Goal: Transaction & Acquisition: Book appointment/travel/reservation

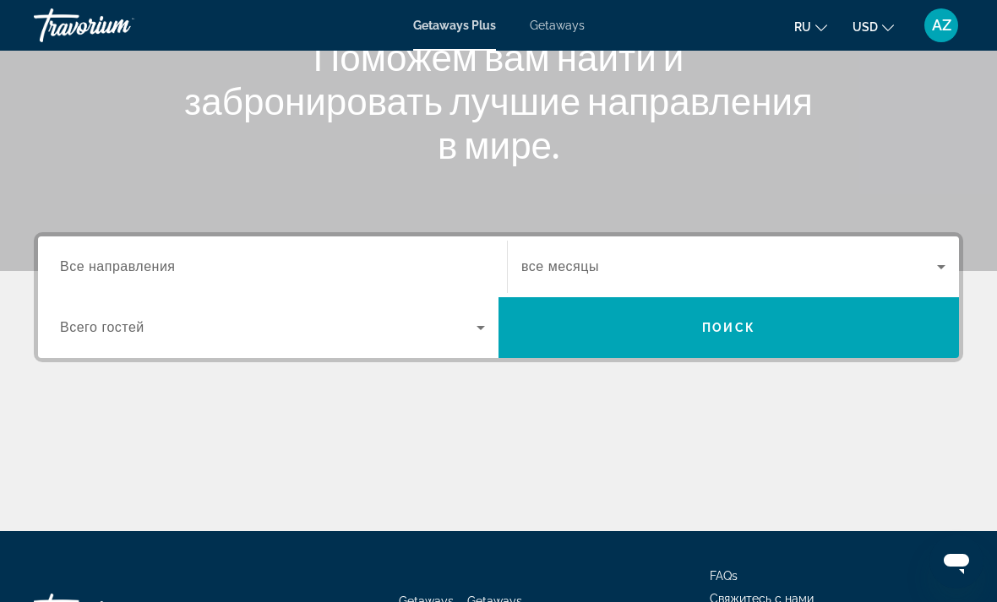
scroll to position [234, 0]
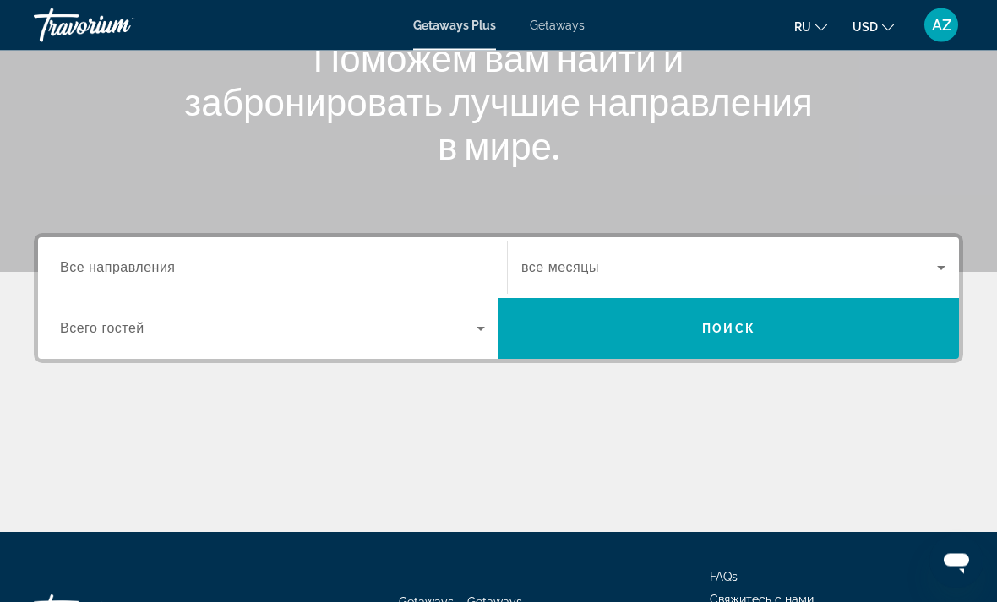
click at [124, 254] on div "Search widget" at bounding box center [272, 269] width 425 height 48
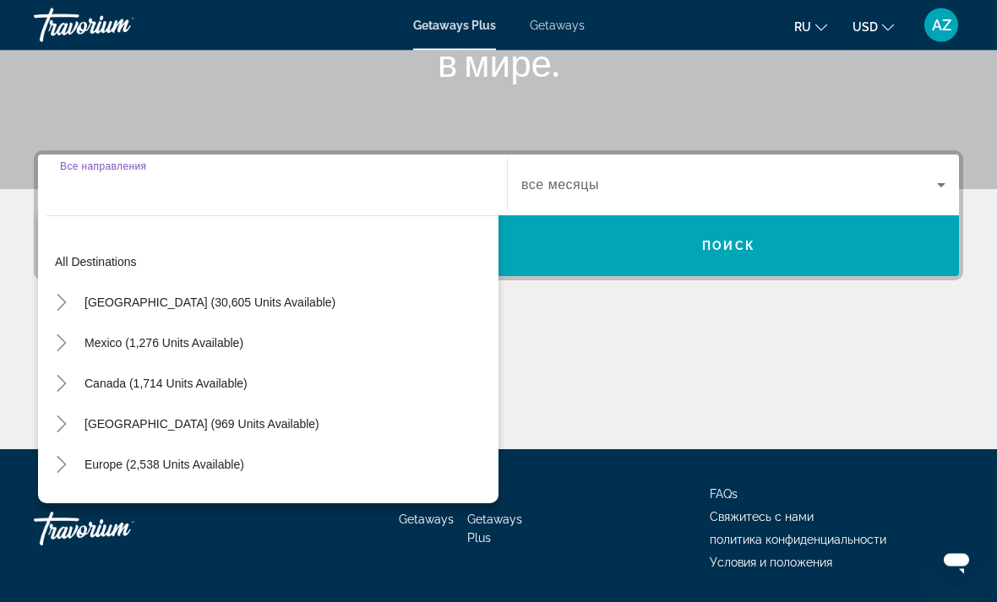
scroll to position [318, 0]
click at [112, 204] on div "Search widget" at bounding box center [272, 185] width 425 height 48
click at [93, 194] on input "Destination Все направления" at bounding box center [272, 186] width 425 height 20
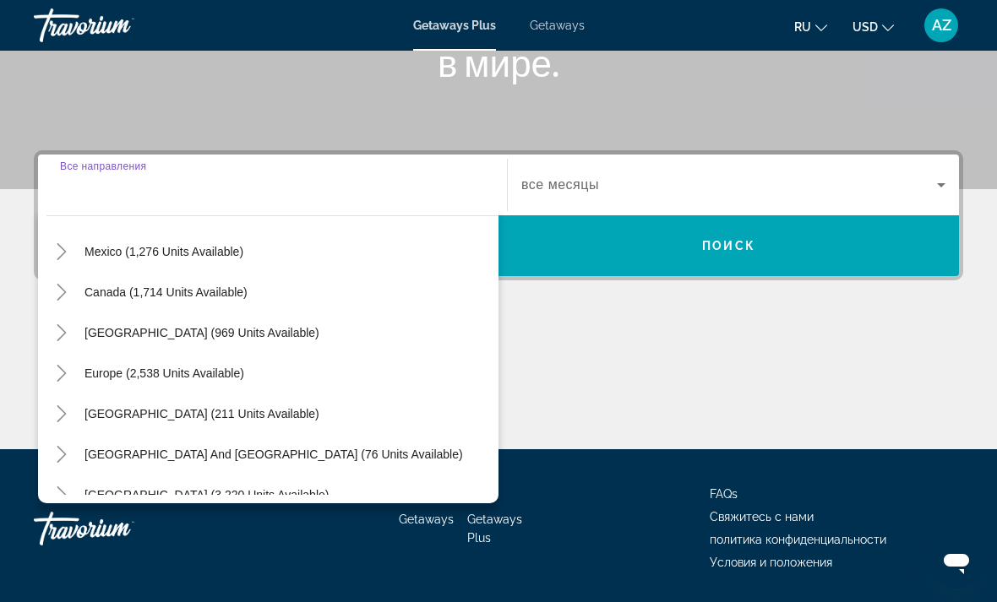
scroll to position [95, 0]
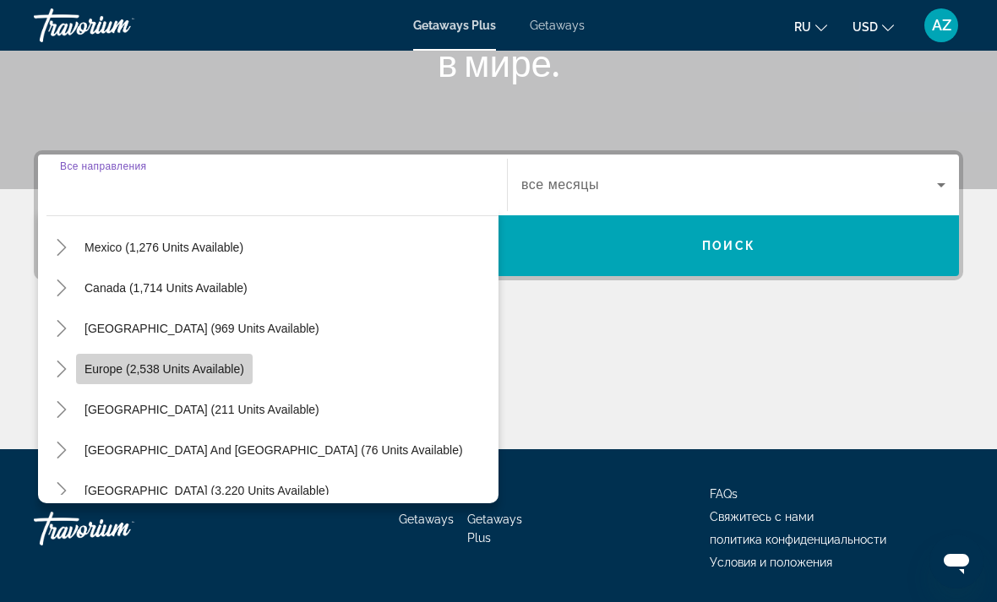
click at [229, 367] on span "Europe (2,538 units available)" at bounding box center [164, 369] width 160 height 14
type input "**********"
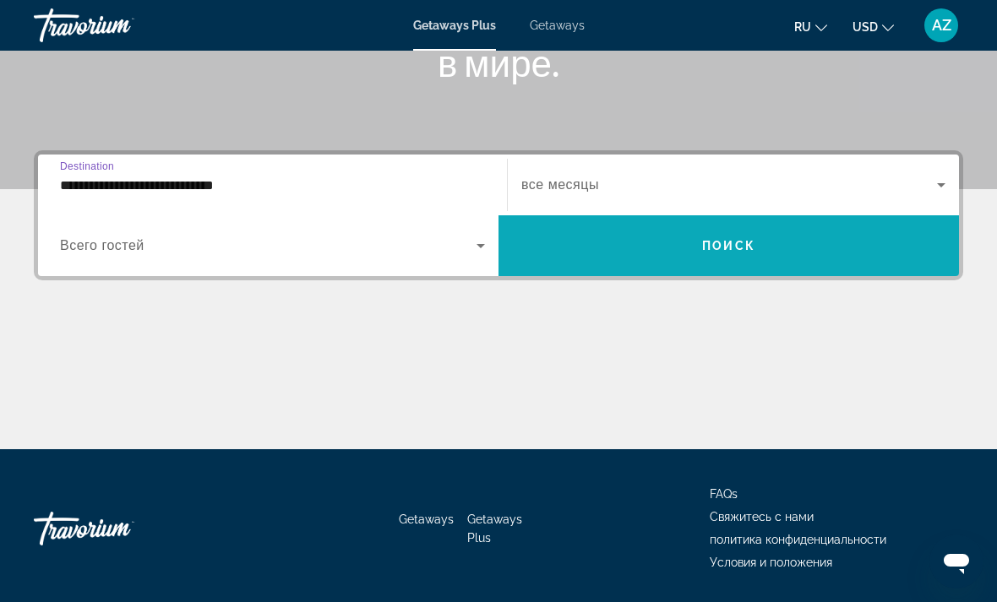
click at [709, 237] on span "Search widget" at bounding box center [728, 246] width 460 height 41
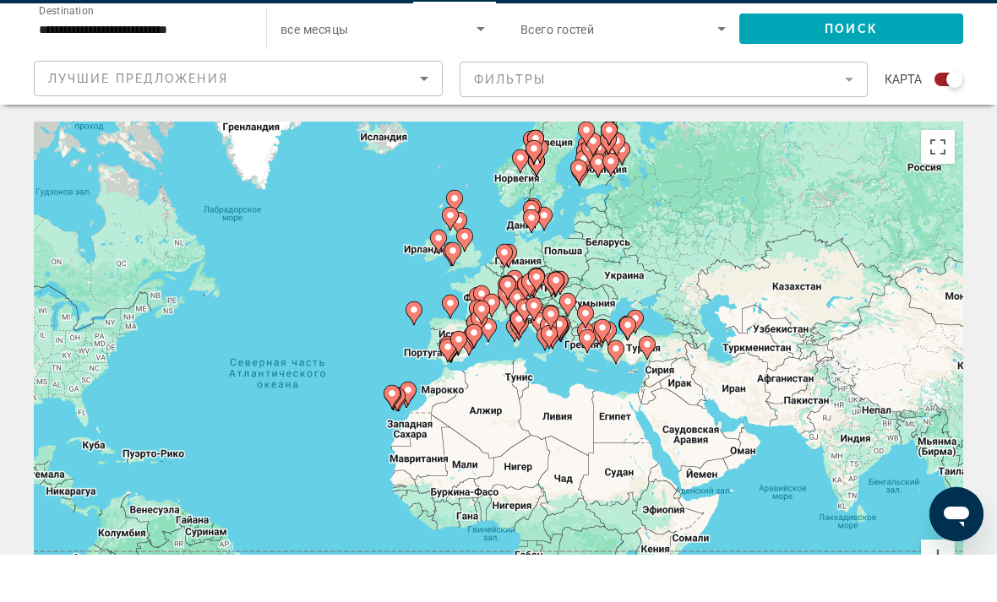
scroll to position [48, 0]
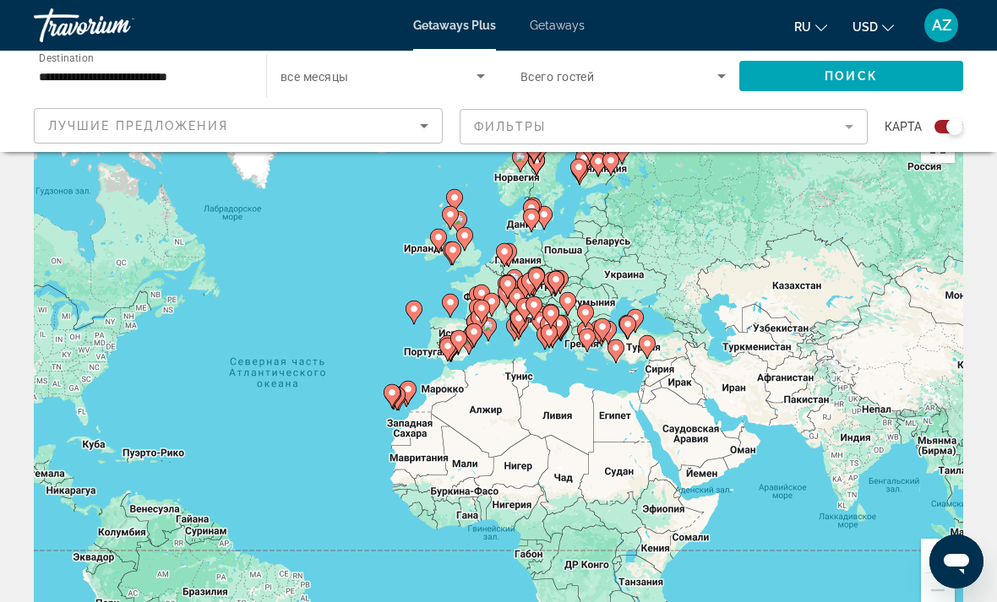
click at [422, 128] on icon "Sort by" at bounding box center [424, 126] width 20 height 20
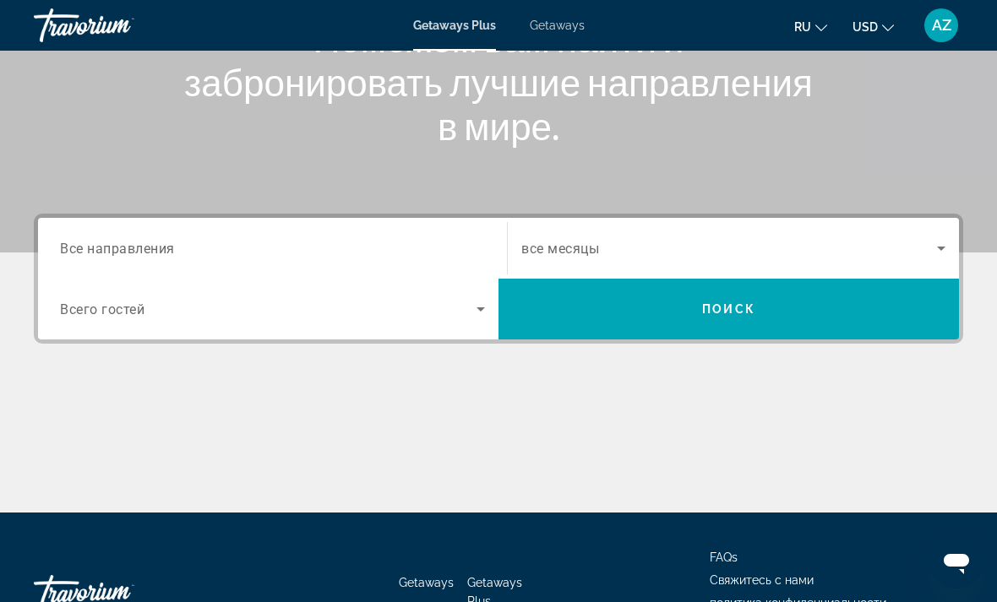
scroll to position [253, 0]
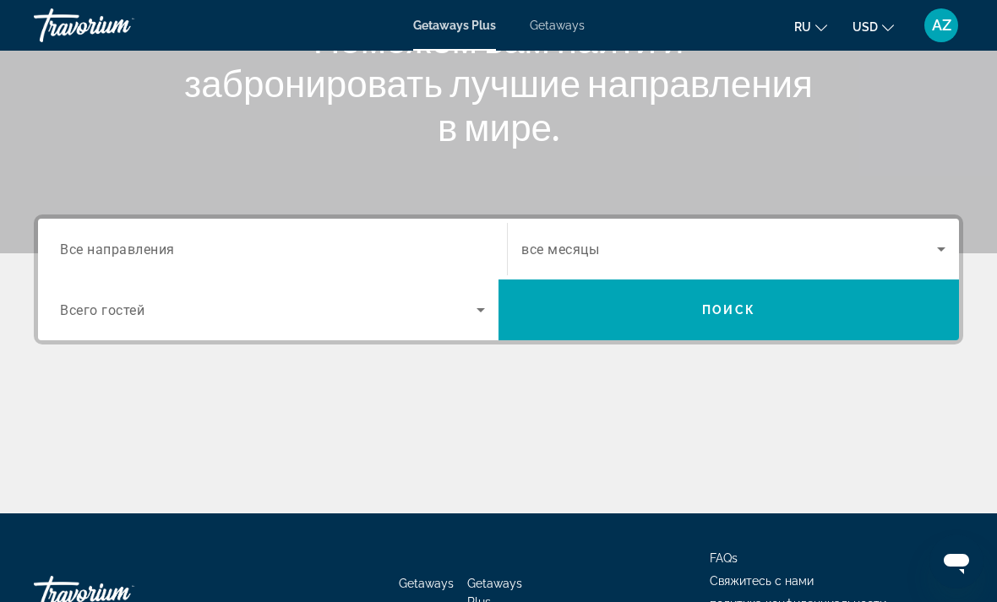
click at [322, 242] on input "Destination Все направления" at bounding box center [272, 250] width 425 height 20
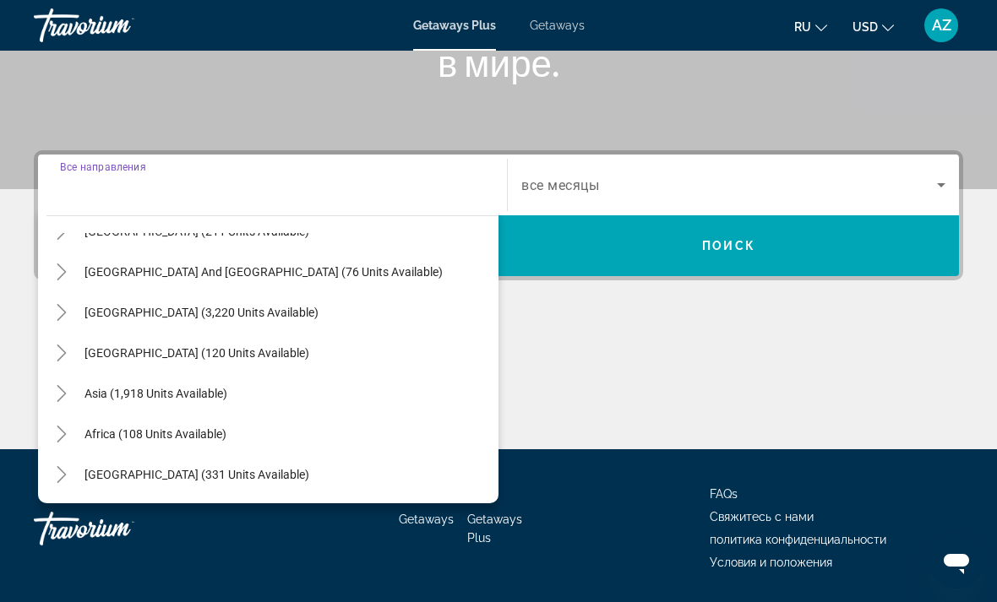
scroll to position [274, 0]
click at [204, 389] on span "Asia (1,918 units available)" at bounding box center [155, 394] width 143 height 14
type input "**********"
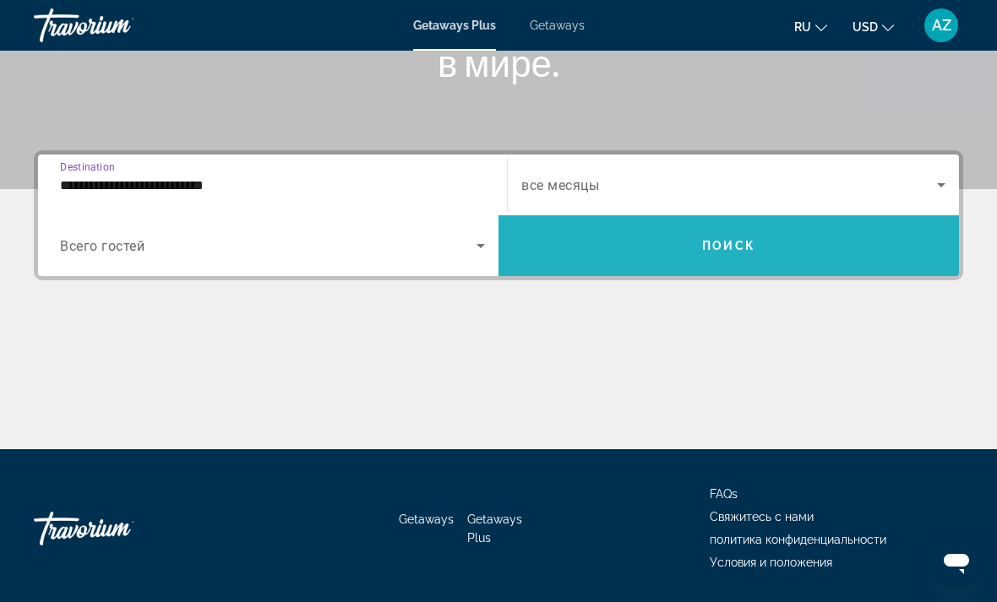
click at [740, 233] on span "Search widget" at bounding box center [728, 246] width 460 height 41
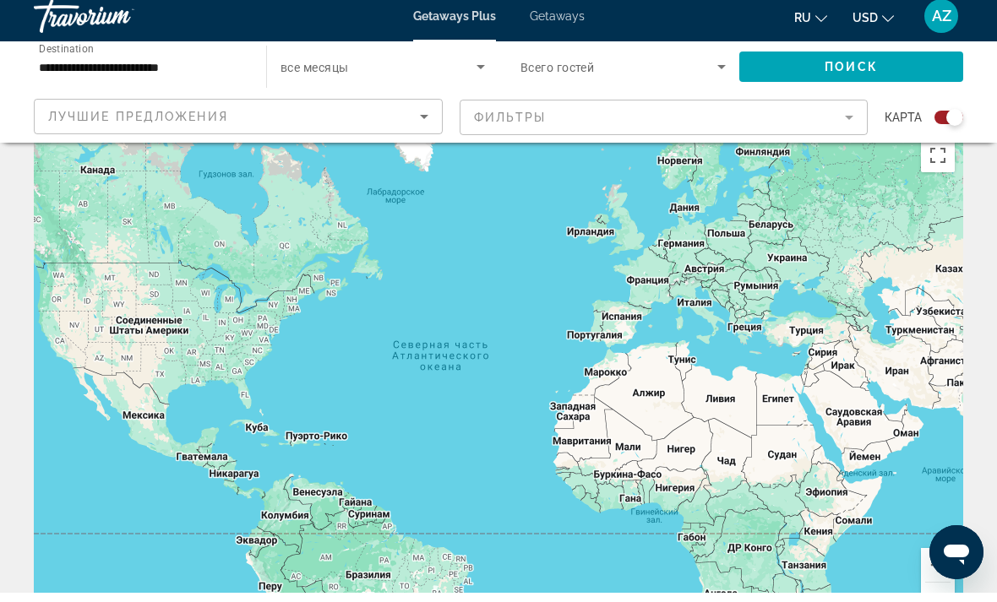
scroll to position [39, 0]
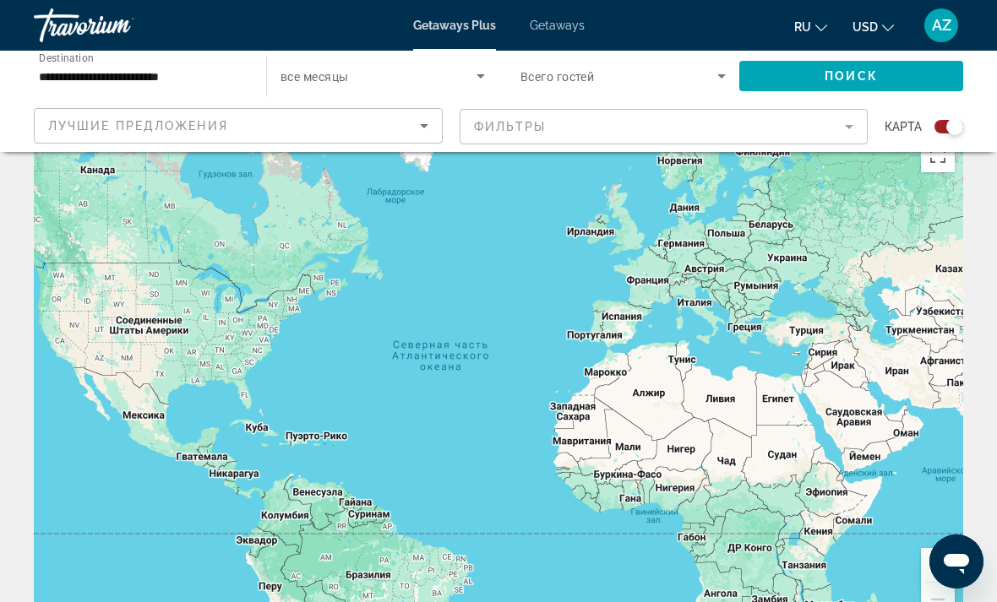
click at [861, 412] on div "Main content" at bounding box center [498, 383] width 929 height 507
click at [853, 410] on div "Main content" at bounding box center [498, 383] width 929 height 507
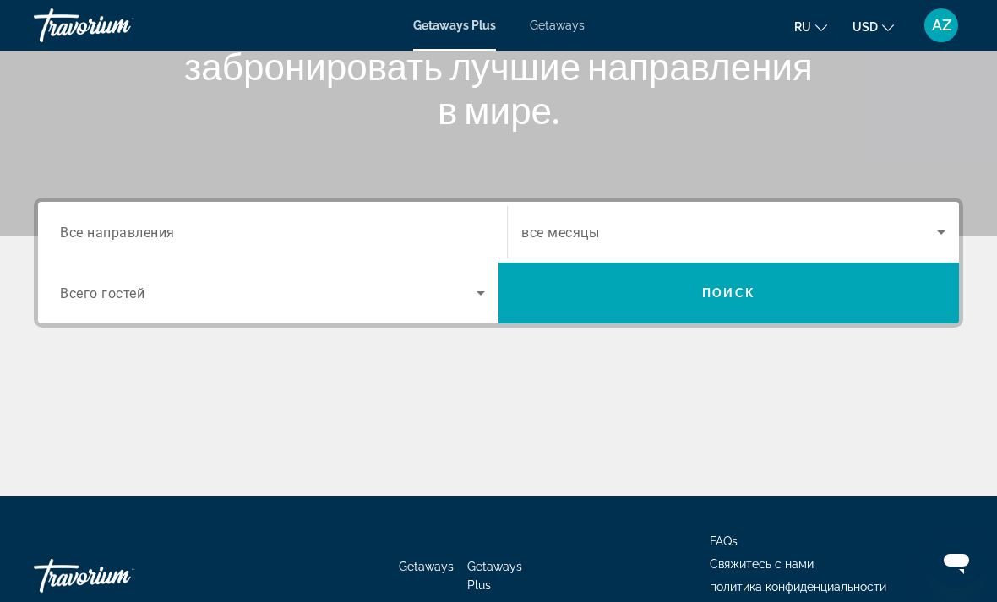
scroll to position [269, 0]
click at [111, 231] on span "Все направления" at bounding box center [117, 233] width 115 height 16
click at [111, 231] on input "Destination Все направления" at bounding box center [272, 234] width 425 height 20
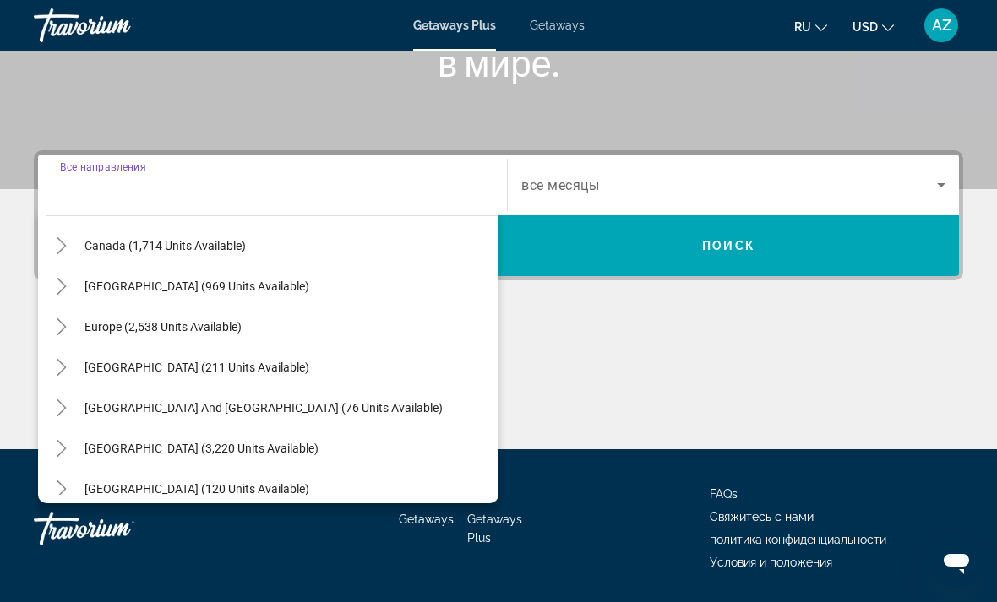
scroll to position [139, 0]
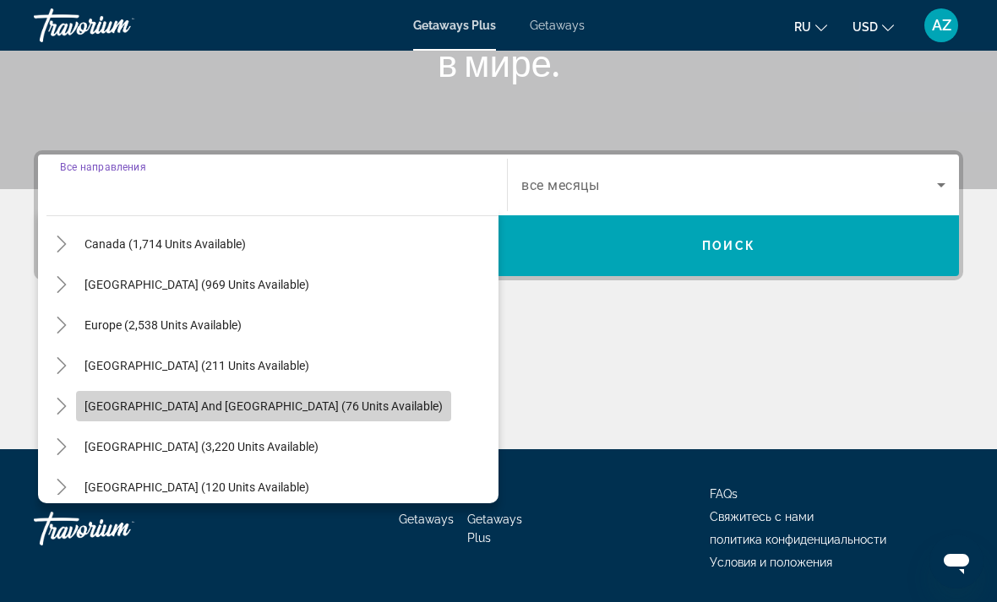
click at [264, 405] on span "[GEOGRAPHIC_DATA] and [GEOGRAPHIC_DATA] (76 units available)" at bounding box center [263, 407] width 358 height 14
type input "**********"
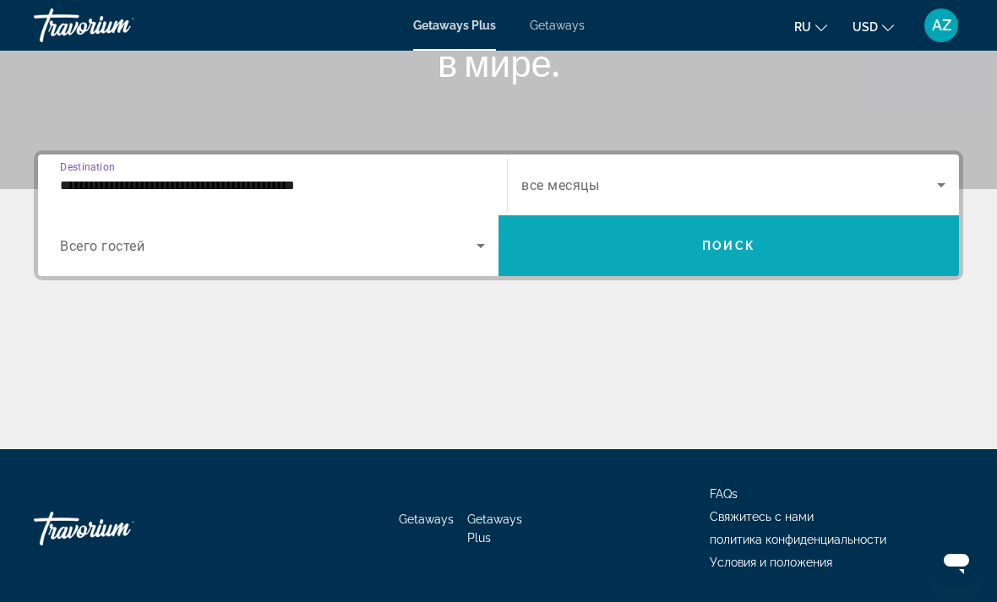
click at [672, 245] on span "Search widget" at bounding box center [728, 246] width 460 height 41
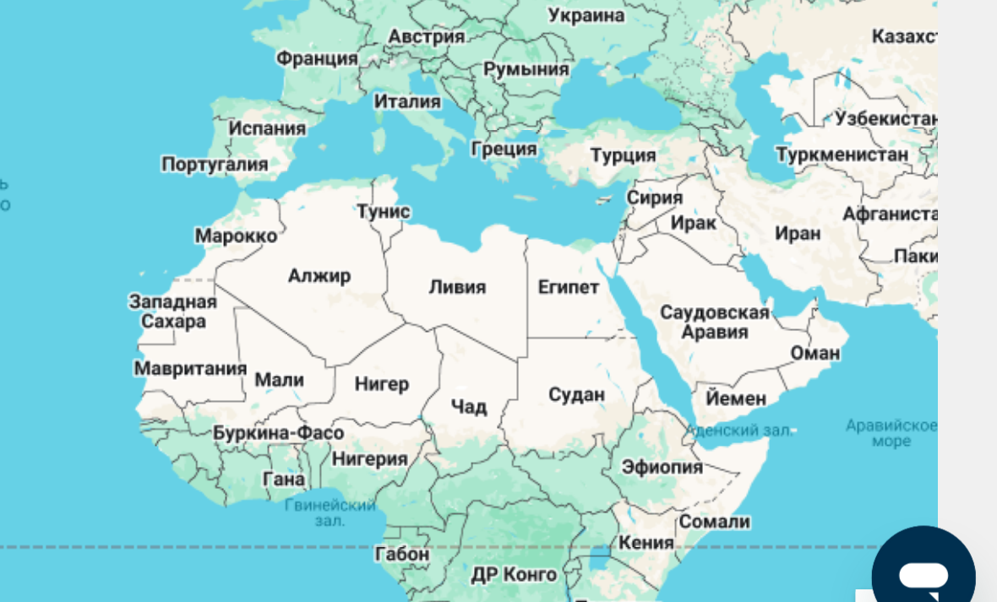
scroll to position [21, 0]
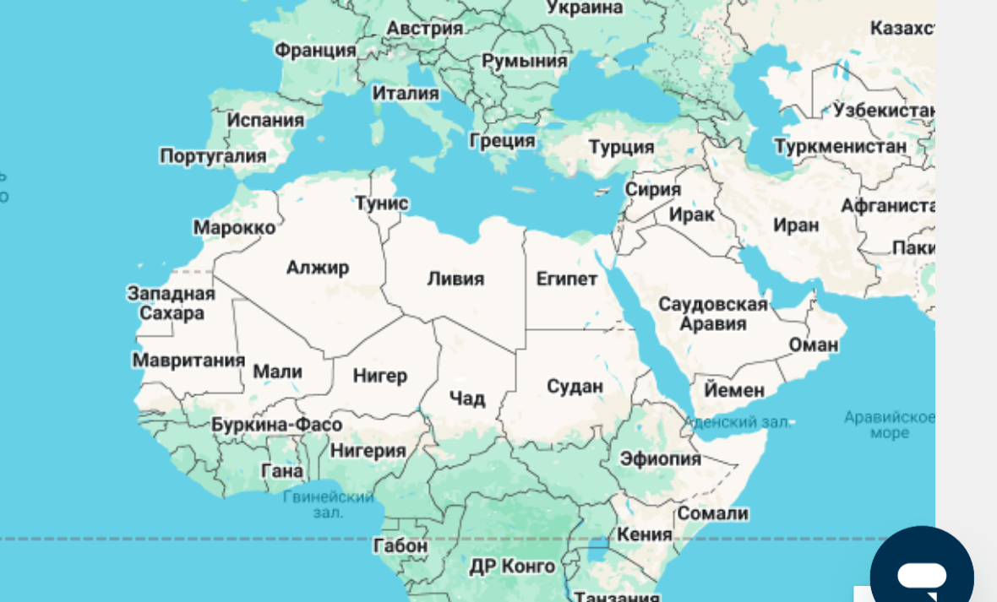
click at [373, 158] on div "Main content" at bounding box center [498, 401] width 929 height 507
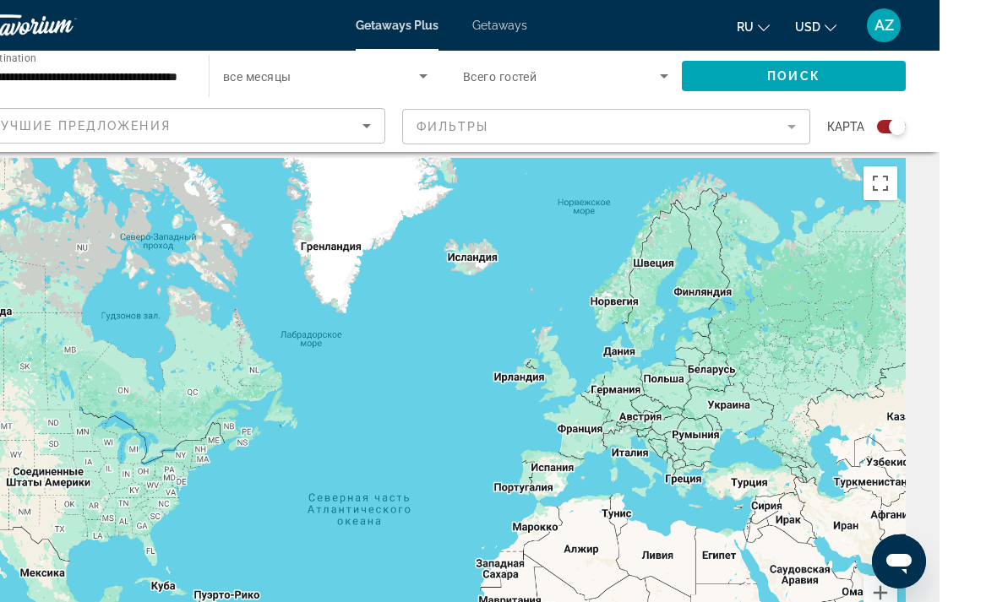
scroll to position [46, 0]
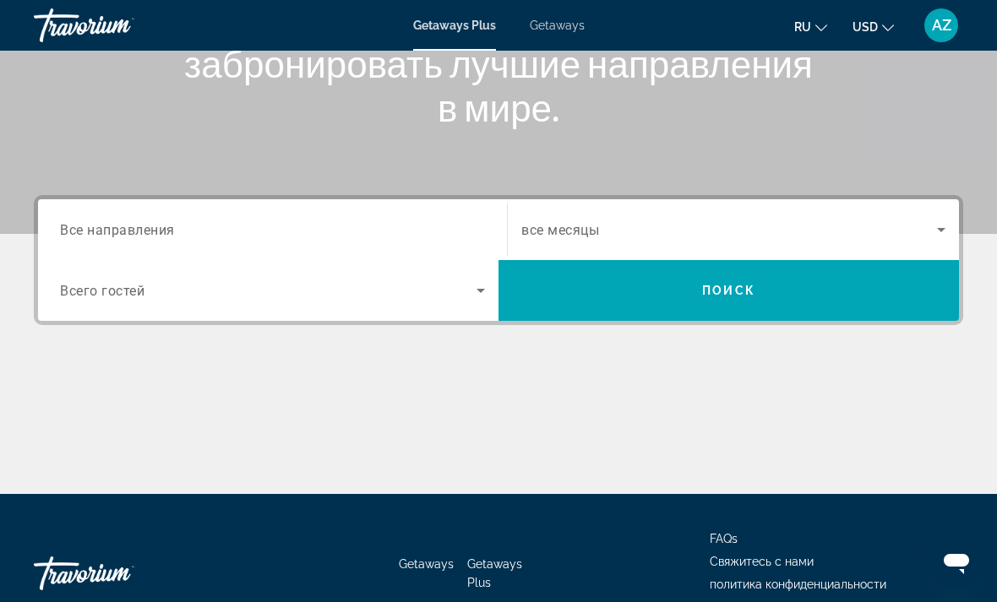
scroll to position [262, 0]
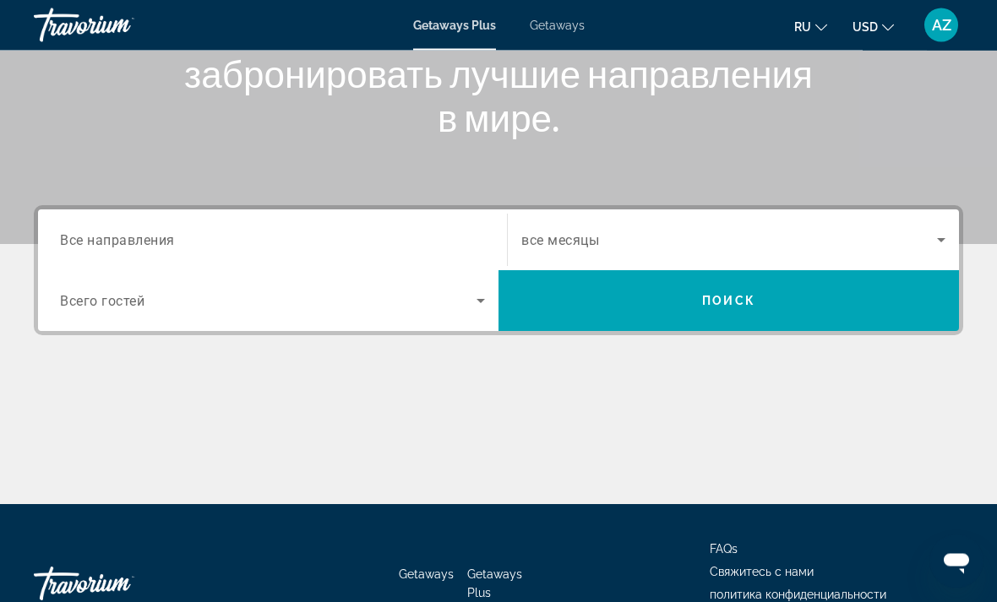
click at [145, 236] on span "Все направления" at bounding box center [117, 240] width 115 height 16
click at [145, 236] on input "Destination Все направления" at bounding box center [272, 241] width 425 height 20
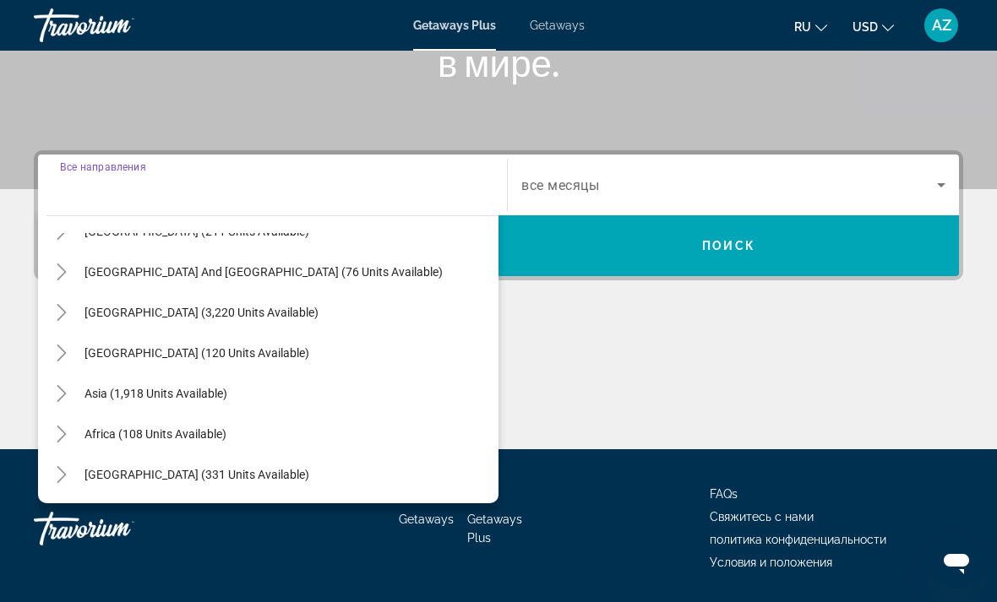
scroll to position [274, 0]
click at [208, 432] on span "Africa (108 units available)" at bounding box center [155, 434] width 142 height 14
type input "**********"
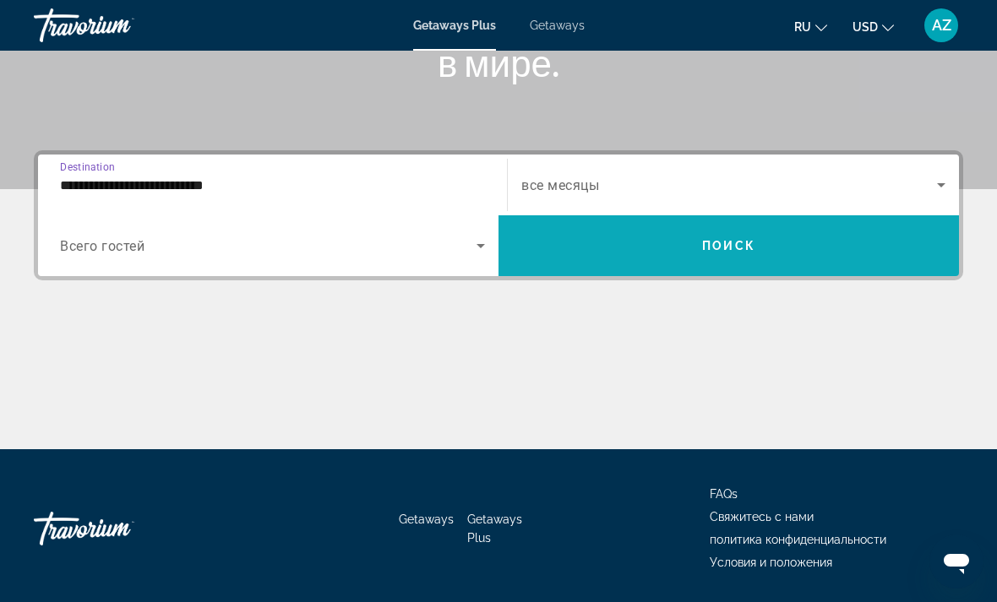
click at [624, 237] on span "Search widget" at bounding box center [728, 246] width 460 height 41
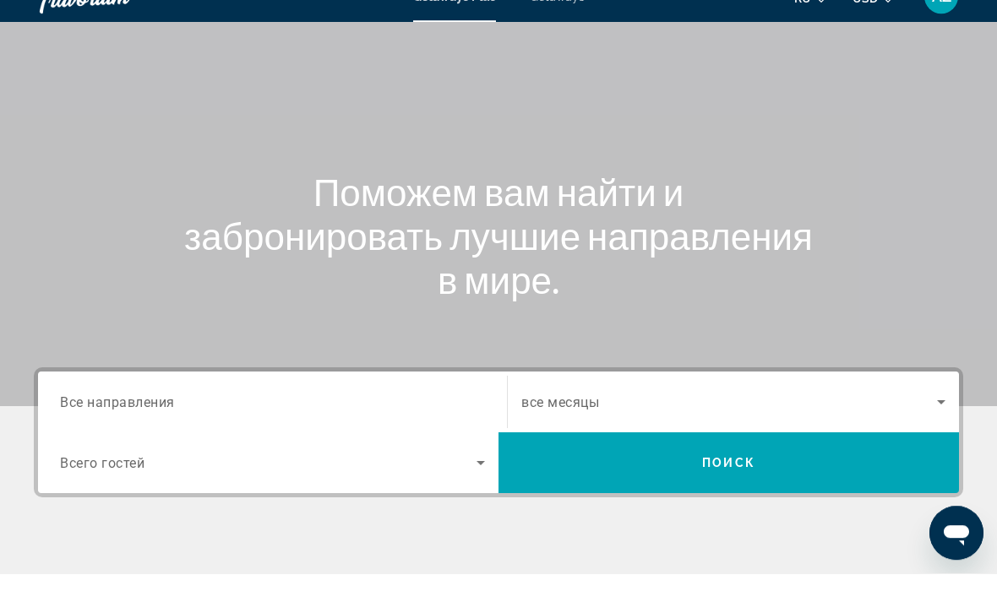
scroll to position [318, 0]
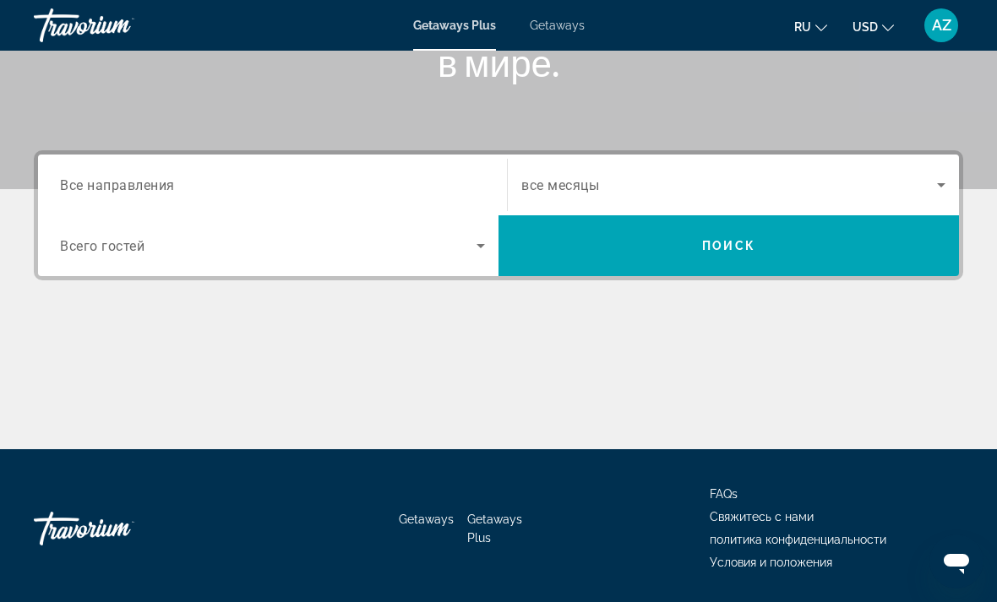
click at [127, 177] on input "Destination Все направления" at bounding box center [272, 186] width 425 height 20
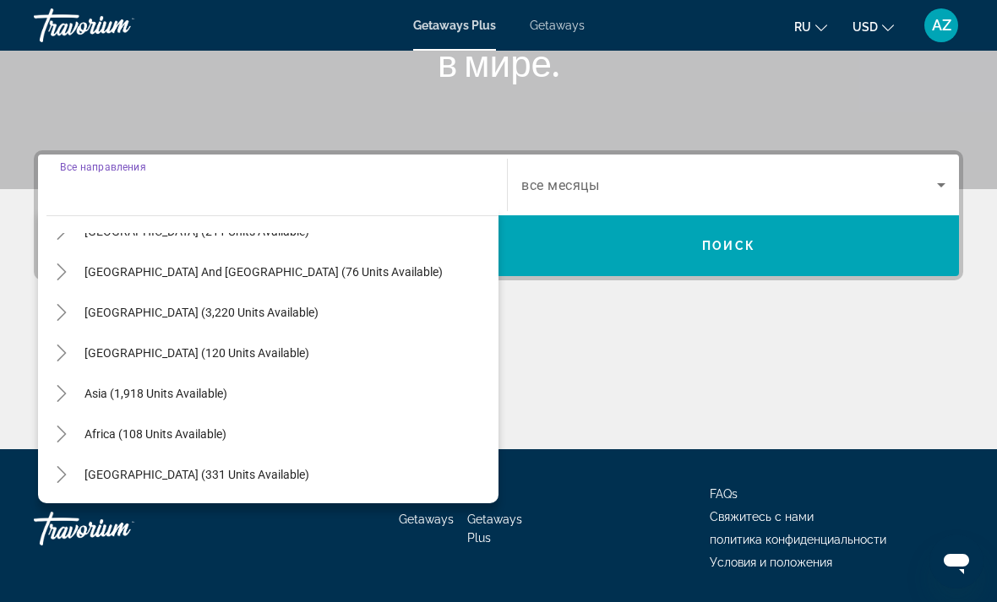
scroll to position [274, 0]
click at [206, 391] on span "Asia (1,918 units available)" at bounding box center [155, 394] width 143 height 14
type input "**********"
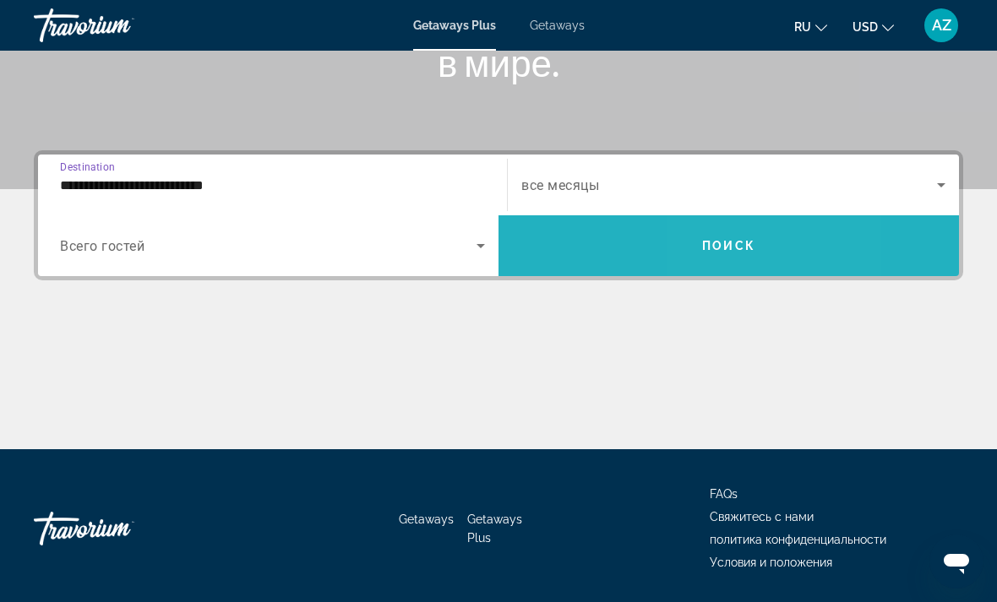
click at [707, 241] on span "Поиск" at bounding box center [728, 246] width 53 height 14
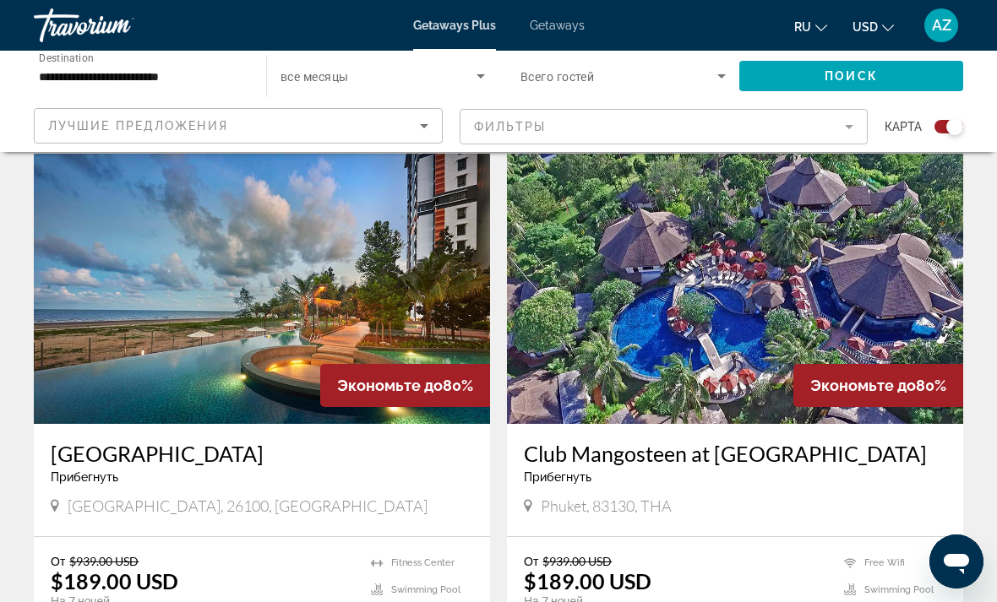
scroll to position [2373, 0]
click at [729, 334] on img "Main content" at bounding box center [735, 290] width 456 height 270
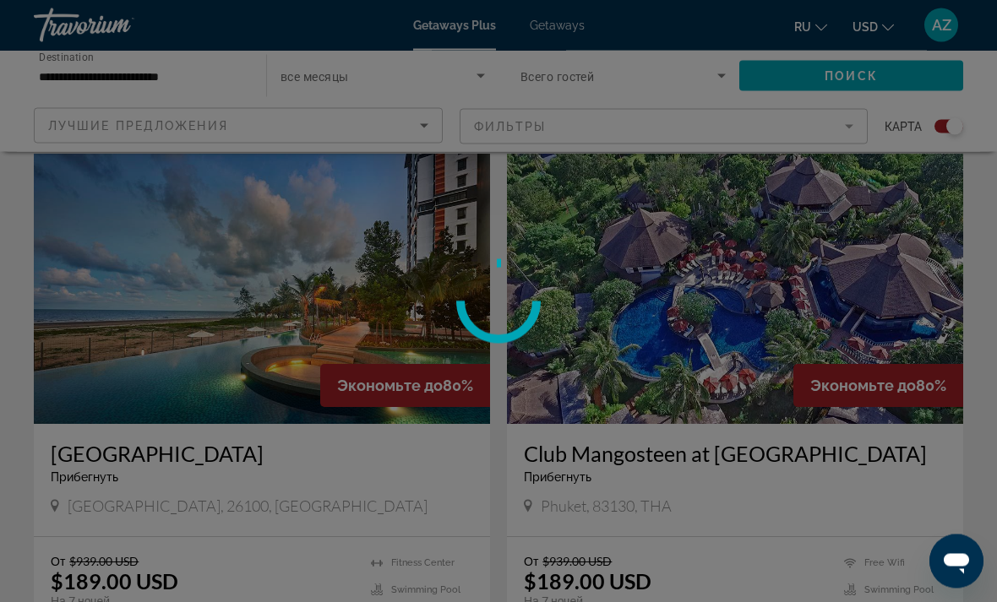
scroll to position [2374, 0]
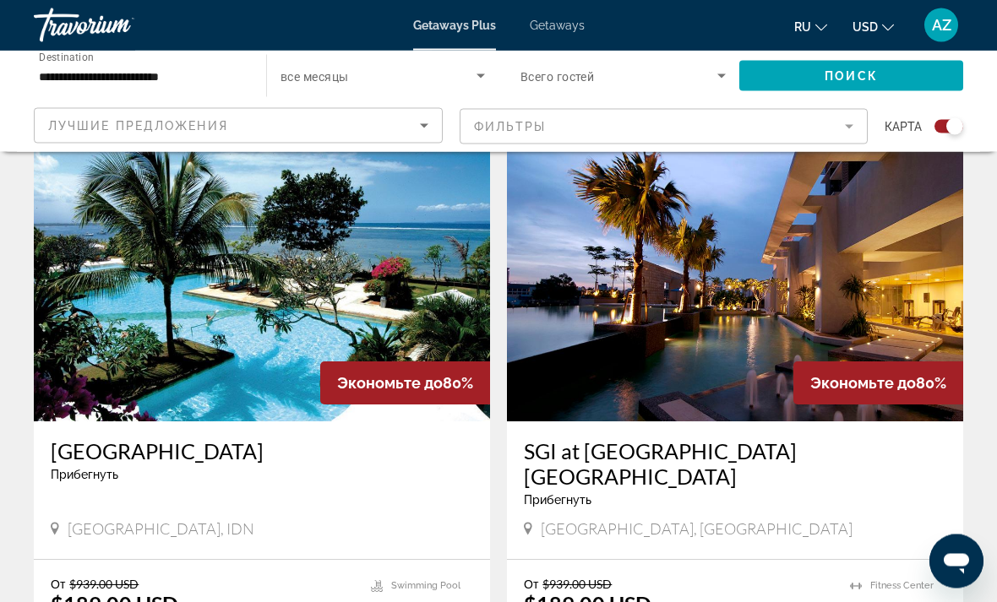
scroll to position [1776, 0]
click at [255, 287] on img "Main content" at bounding box center [262, 286] width 456 height 270
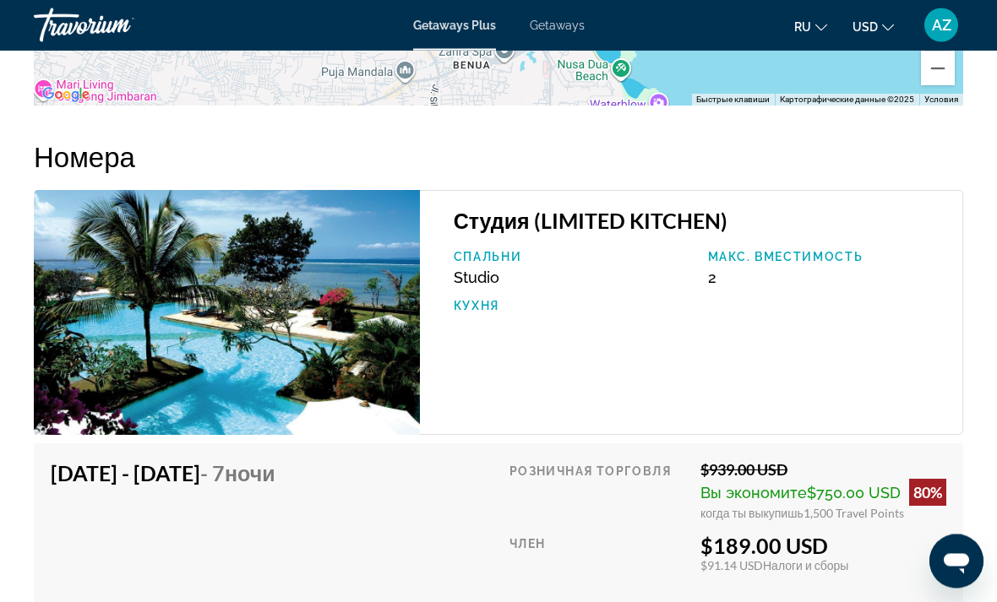
scroll to position [3038, 0]
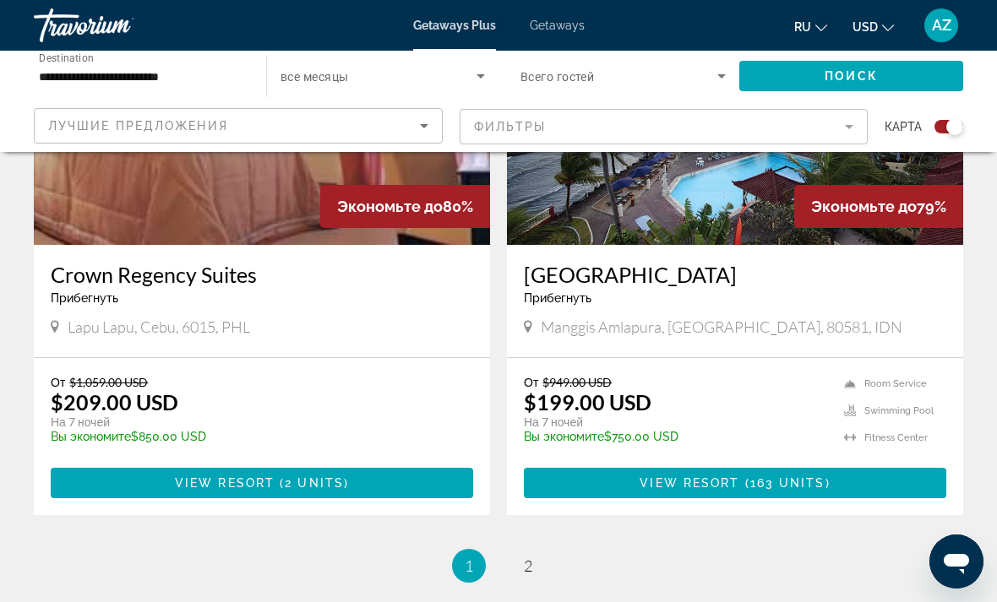
scroll to position [3745, 0]
click at [541, 552] on link "page 2" at bounding box center [529, 567] width 30 height 30
